Goal: Task Accomplishment & Management: Manage account settings

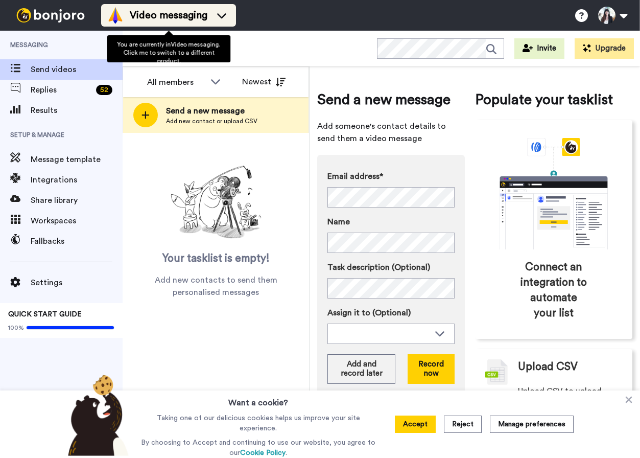
click at [153, 14] on span "Video messaging" at bounding box center [169, 15] width 78 height 14
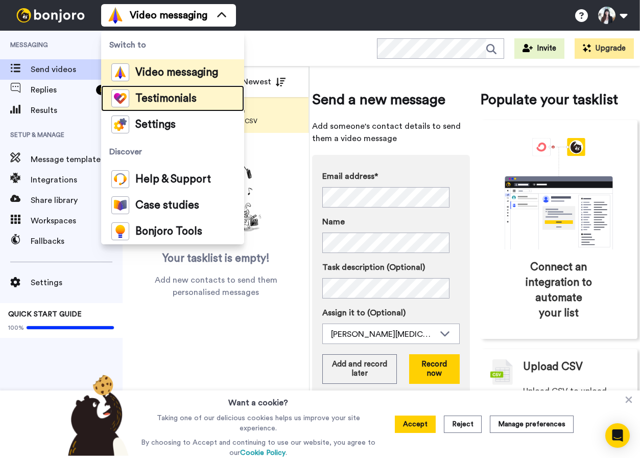
click at [162, 101] on span "Testimonials" at bounding box center [165, 98] width 61 height 10
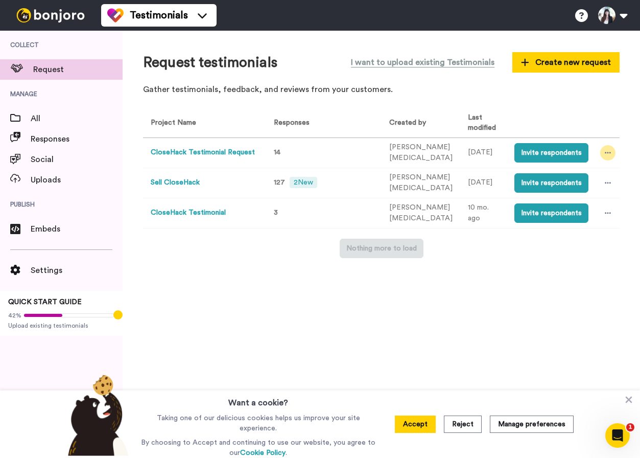
click at [605, 145] on div at bounding box center [607, 152] width 15 height 15
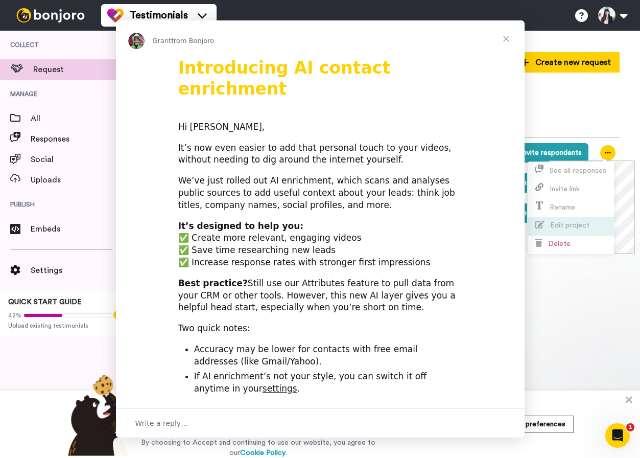
click at [566, 223] on div "Intercom messenger" at bounding box center [320, 229] width 640 height 458
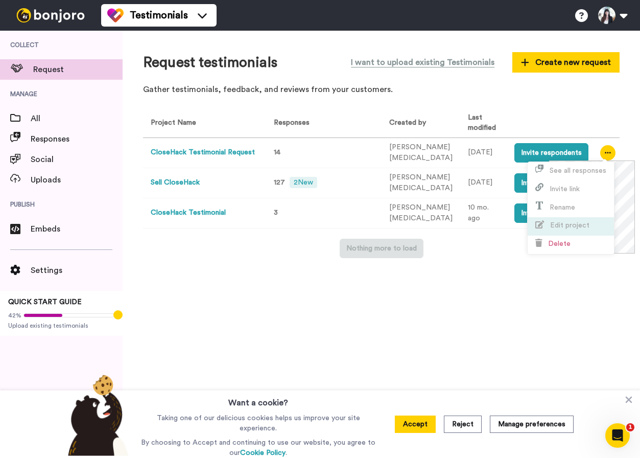
click at [574, 225] on span "Edit project" at bounding box center [569, 225] width 39 height 7
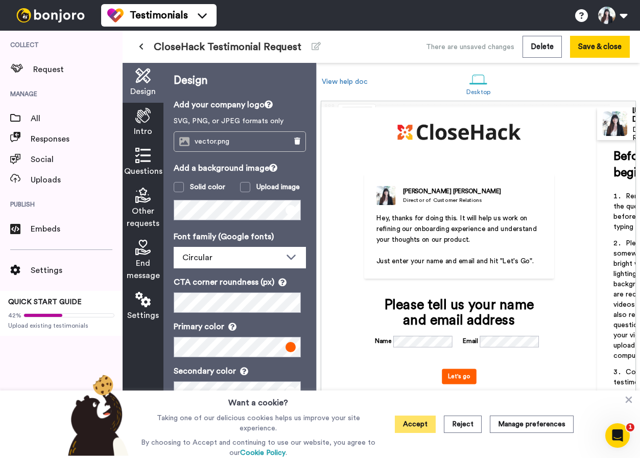
click at [414, 428] on button "Accept" at bounding box center [415, 423] width 41 height 17
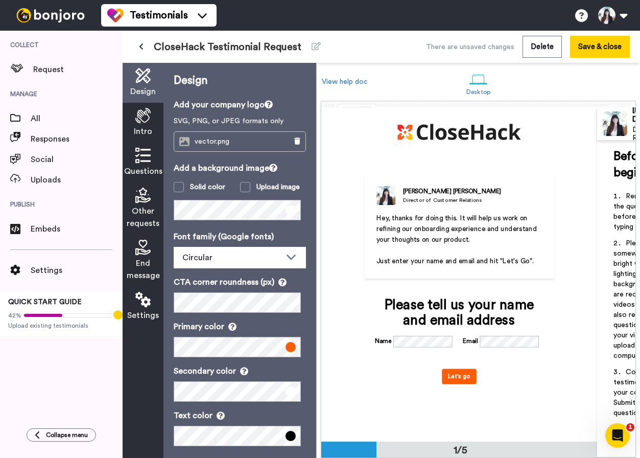
click at [148, 162] on icon at bounding box center [142, 155] width 15 height 15
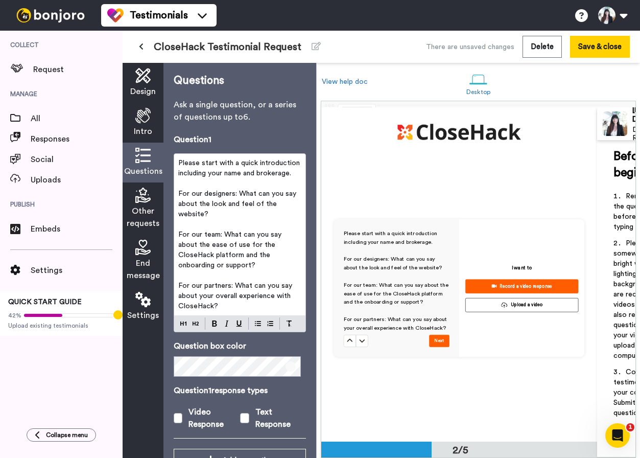
click at [147, 122] on icon at bounding box center [142, 115] width 15 height 15
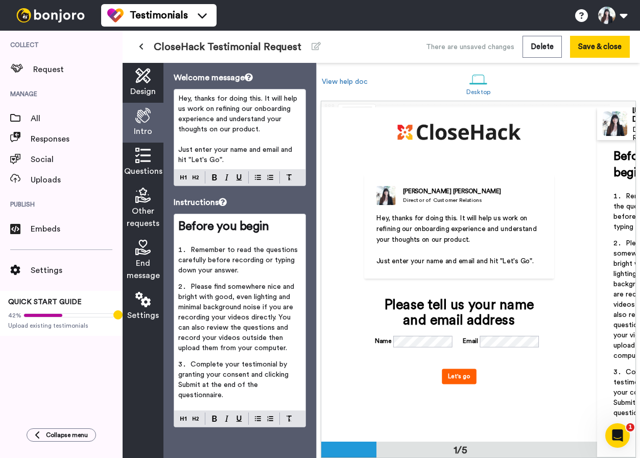
scroll to position [43, 0]
click at [146, 295] on icon at bounding box center [142, 299] width 15 height 15
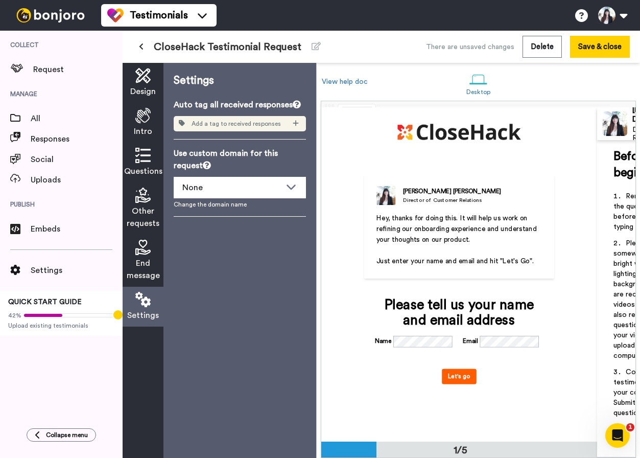
click at [145, 90] on span "Design" at bounding box center [143, 91] width 26 height 12
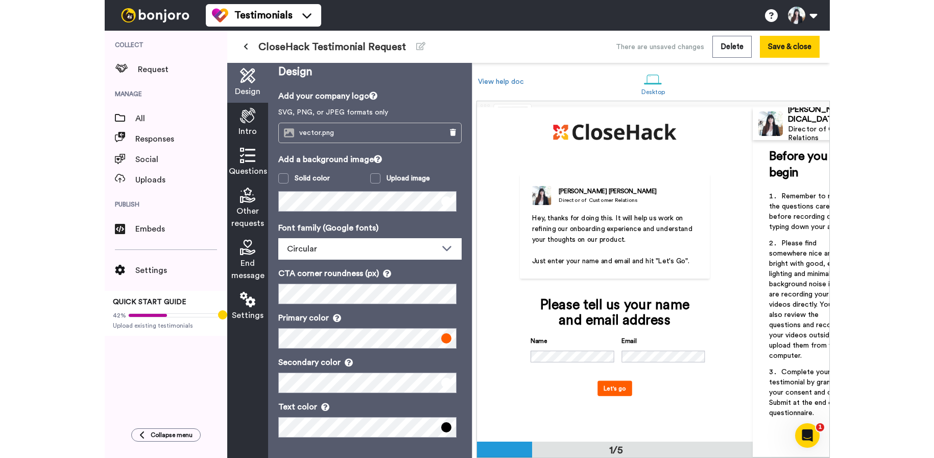
scroll to position [9, 0]
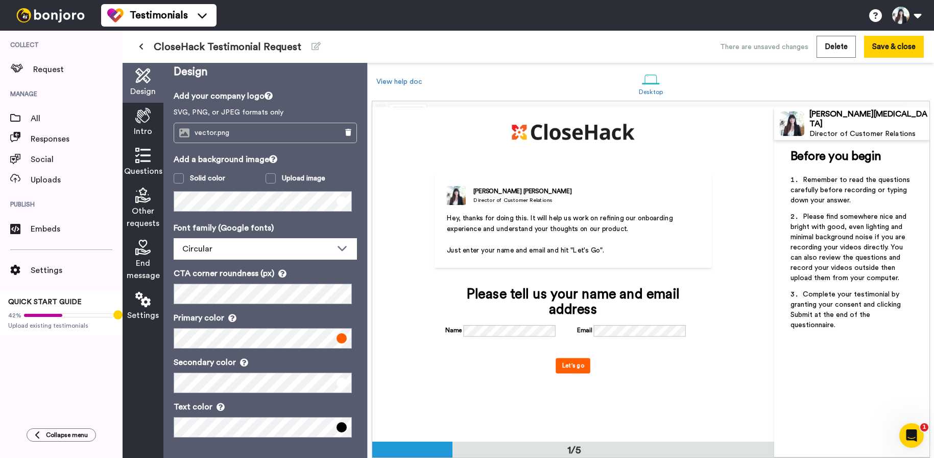
click at [146, 119] on icon at bounding box center [142, 115] width 15 height 15
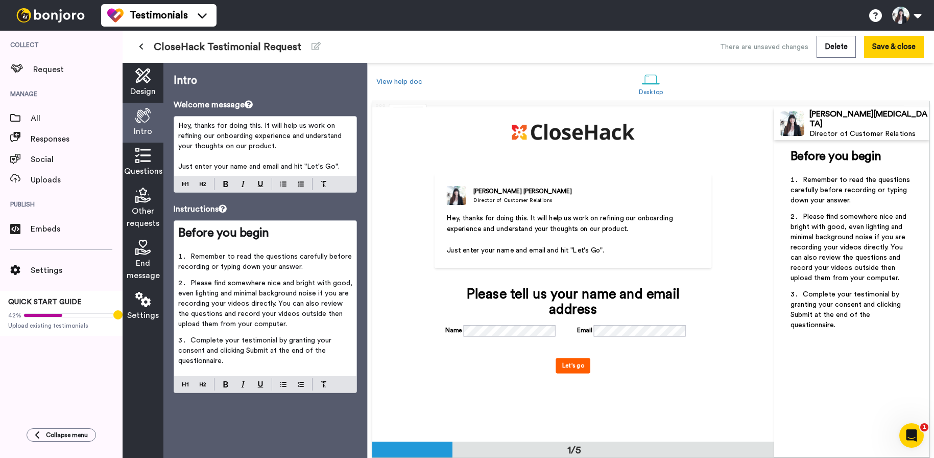
scroll to position [0, 0]
drag, startPoint x: 265, startPoint y: 322, endPoint x: 273, endPoint y: 321, distance: 8.3
click at [273, 321] on li "Please find somewhere nice and bright with good, even lighting and minimal back…" at bounding box center [265, 306] width 174 height 57
click at [265, 322] on li "Please find somewhere nice and bright with good, even lighting and minimal back…" at bounding box center [265, 306] width 174 height 57
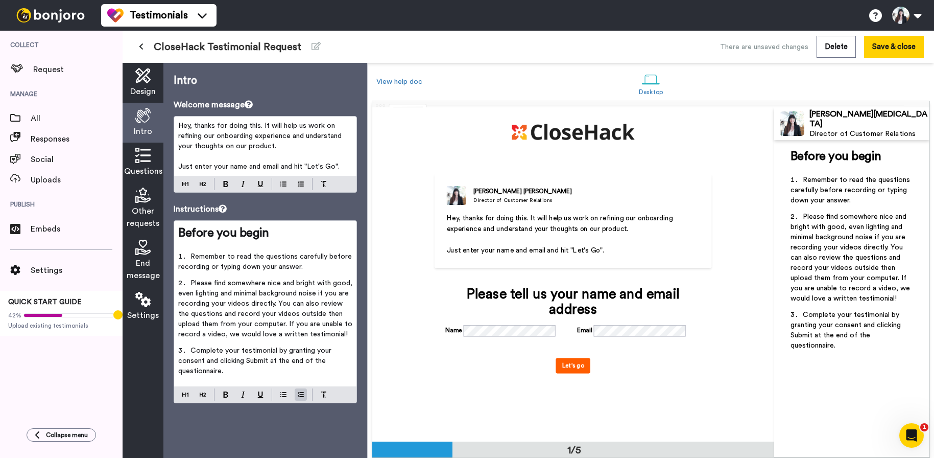
click at [140, 159] on icon at bounding box center [142, 155] width 15 height 15
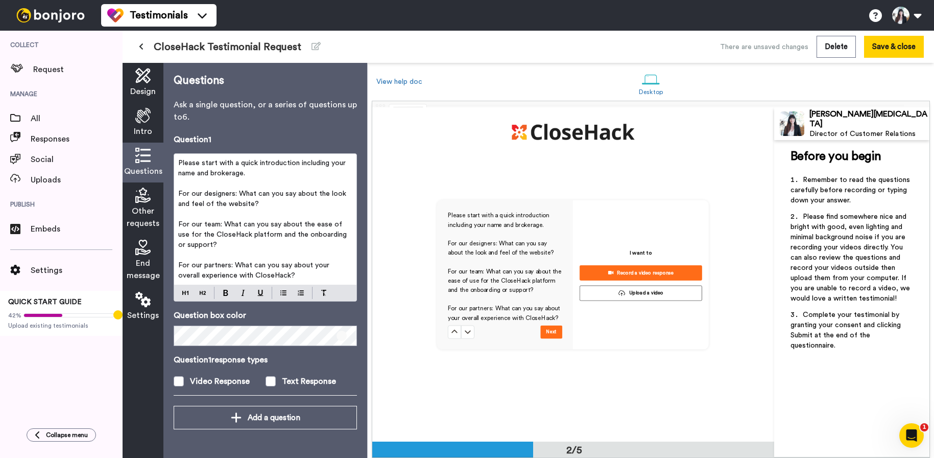
scroll to position [334, 0]
click at [273, 378] on span at bounding box center [271, 381] width 10 height 10
click at [133, 117] on div "Intro" at bounding box center [143, 123] width 41 height 40
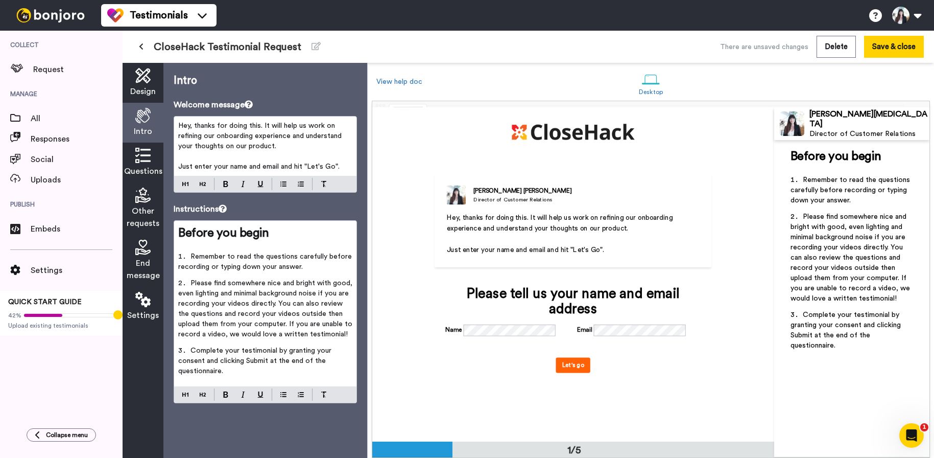
scroll to position [0, 0]
click at [264, 324] on span "Please find somewhere nice and bright with good, even lighting and minimal back…" at bounding box center [266, 308] width 176 height 58
click at [639, 48] on button "Save & close" at bounding box center [894, 47] width 60 height 22
